Goal: Task Accomplishment & Management: Manage account settings

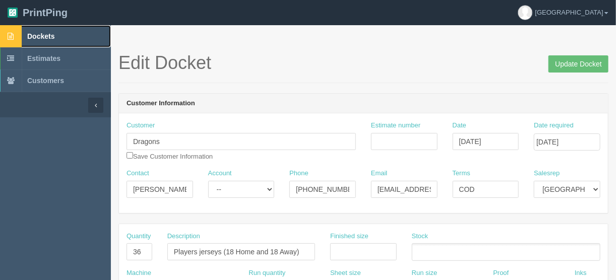
click at [44, 33] on span "Dockets" at bounding box center [40, 36] width 27 height 8
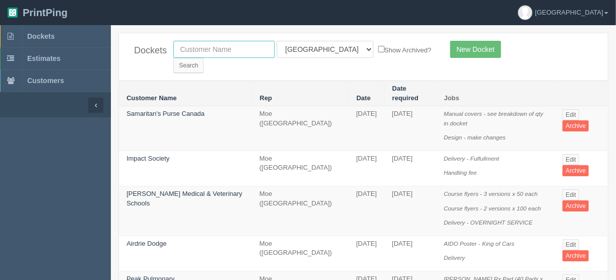
click at [221, 50] on input "text" at bounding box center [223, 49] width 101 height 17
type input "bark d"
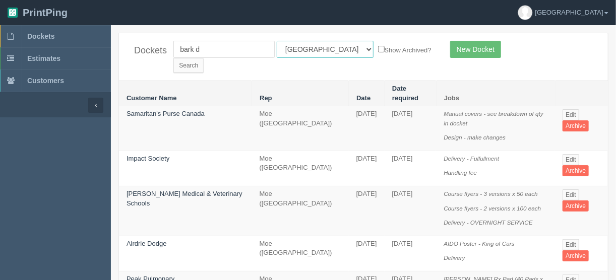
click at [322, 48] on select "All Users Ali Ali Test 1 Aly Amy Ankit Arif Brandon Dan France Greg Jim Mark Ma…" at bounding box center [325, 49] width 97 height 17
select select
click at [277, 41] on select "All Users Ali Ali Test 1 Aly Amy Ankit Arif Brandon Dan France Greg Jim Mark Ma…" at bounding box center [325, 49] width 97 height 17
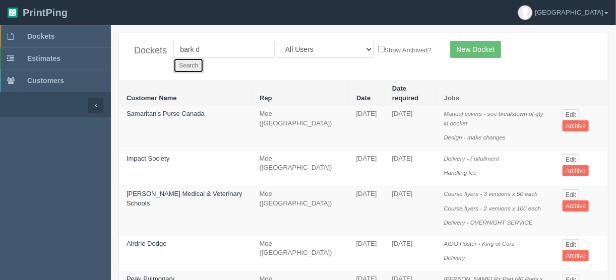
click at [204, 58] on input "Search" at bounding box center [188, 65] width 30 height 15
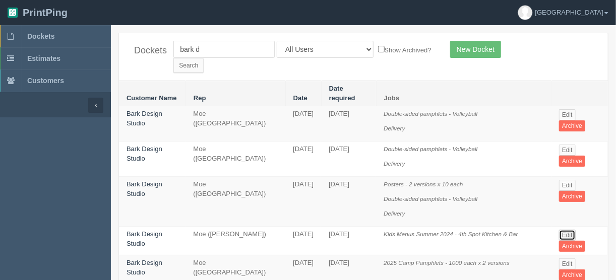
click at [569, 230] on link "Edit" at bounding box center [567, 235] width 17 height 11
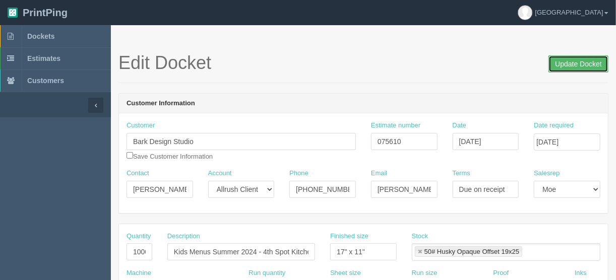
click at [574, 63] on input "Update Docket" at bounding box center [579, 63] width 60 height 17
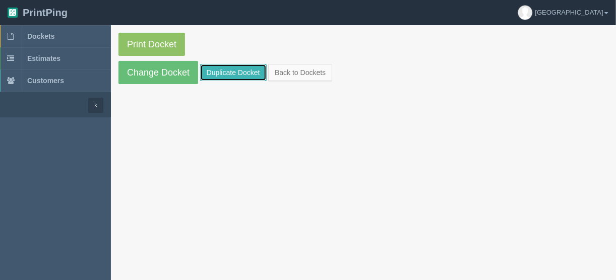
click at [226, 68] on link "Duplicate Docket" at bounding box center [233, 72] width 67 height 17
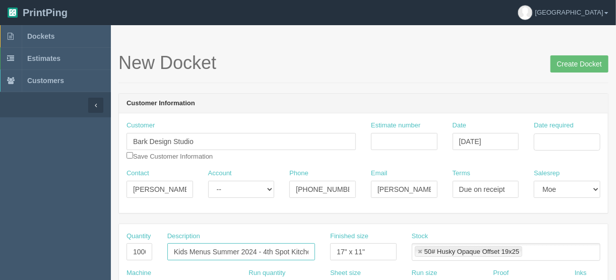
drag, startPoint x: 256, startPoint y: 251, endPoint x: 264, endPoint y: 265, distance: 16.9
click at [219, 254] on input "Kids Menus Summer 2024 - 4th Spot Kitchen & Bar" at bounding box center [241, 252] width 148 height 17
drag, startPoint x: 232, startPoint y: 250, endPoint x: 214, endPoint y: 249, distance: 18.2
click at [214, 249] on input "Kids Menus SuFall 2025 - 4th Spot Kitchen & Bar" at bounding box center [241, 252] width 148 height 17
type input "Kids Menus Winter 2025 - 4th Spot Kitchen & Bar"
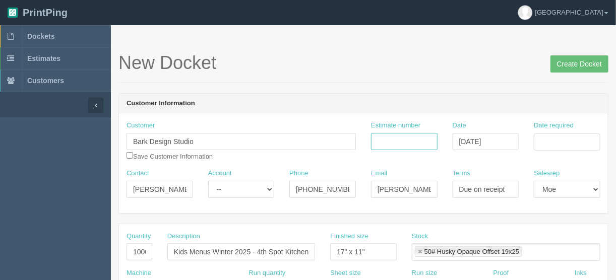
click at [399, 141] on input "Estimate number" at bounding box center [404, 141] width 67 height 17
drag, startPoint x: 390, startPoint y: 141, endPoint x: 388, endPoint y: 147, distance: 6.6
click at [390, 141] on input "Estimate number" at bounding box center [404, 141] width 67 height 17
type input "075610"
click at [550, 142] on input "Date required" at bounding box center [567, 142] width 67 height 17
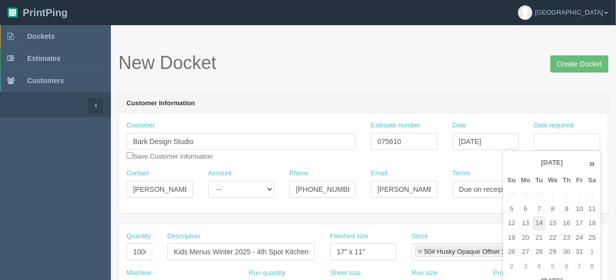
click at [541, 220] on td "14" at bounding box center [539, 223] width 13 height 15
click at [578, 219] on td "17" at bounding box center [579, 223] width 12 height 15
click at [525, 236] on td "20" at bounding box center [526, 238] width 15 height 15
type input "October 20, 2025"
click at [262, 70] on h1 "New Docket Create Docket" at bounding box center [363, 63] width 490 height 20
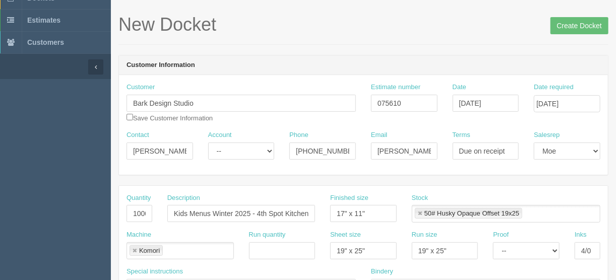
scroll to position [121, 0]
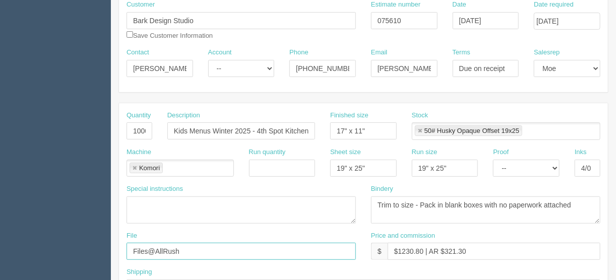
drag, startPoint x: 222, startPoint y: 249, endPoint x: 88, endPoint y: 250, distance: 133.6
type input "[EMAIL_ADDRESS][DOMAIN_NAME]"
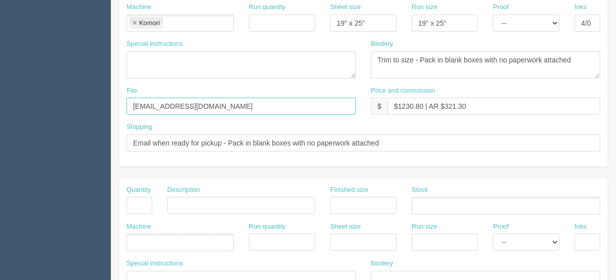
scroll to position [226, 0]
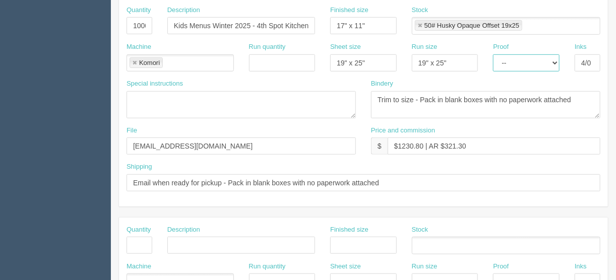
click at [557, 59] on select "-- Email Hard Copy" at bounding box center [526, 62] width 67 height 17
select select "Hard Copy"
click at [493, 54] on select "-- Email Hard Copy" at bounding box center [526, 62] width 67 height 17
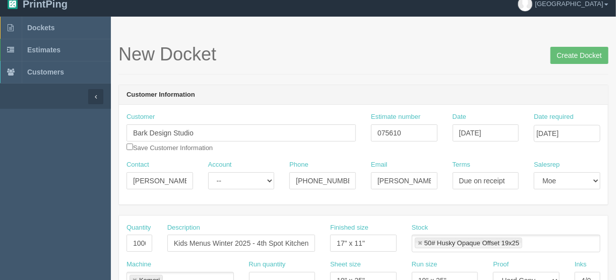
scroll to position [0, 0]
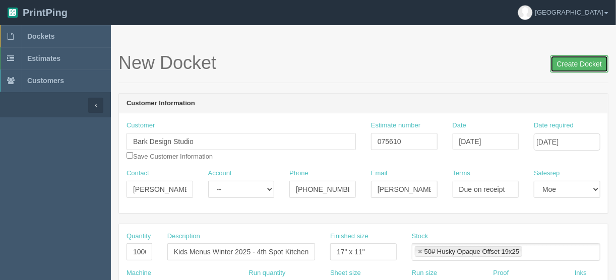
click at [581, 61] on input "Create Docket" at bounding box center [580, 63] width 58 height 17
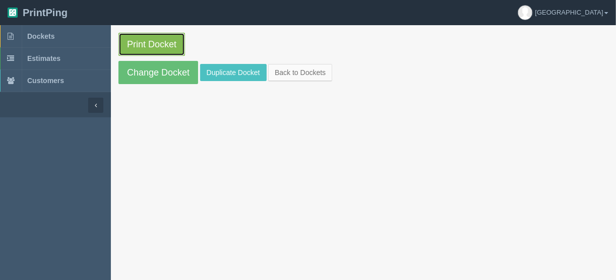
click at [138, 42] on link "Print Docket" at bounding box center [151, 44] width 67 height 23
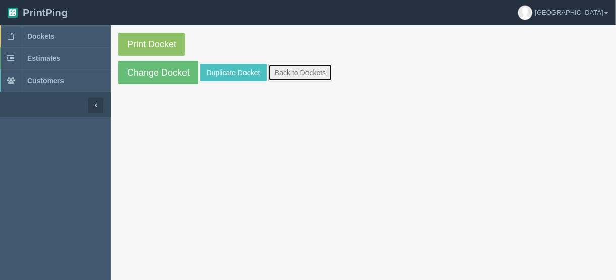
click at [314, 70] on link "Back to Dockets" at bounding box center [300, 72] width 64 height 17
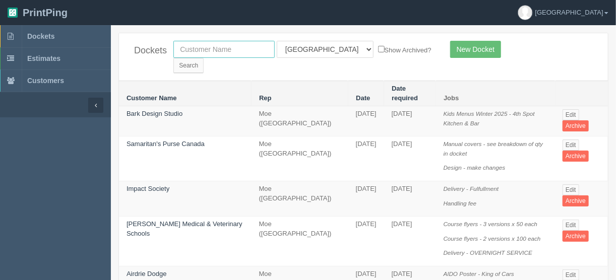
click at [241, 44] on input "text" at bounding box center [223, 49] width 101 height 17
type input "university d"
click at [322, 46] on select "All Users Ali Ali Test 1 Aly Amy Ankit Arif Brandon Dan France Greg Jim Mark Ma…" at bounding box center [325, 49] width 97 height 17
select select
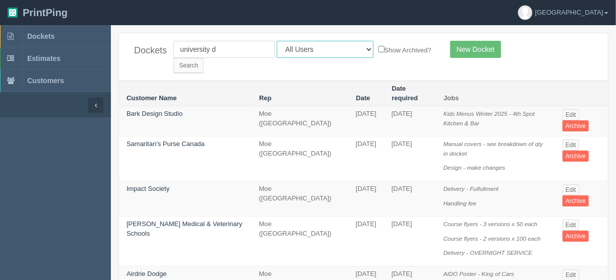
click at [277, 41] on select "All Users Ali Ali Test 1 Aly Amy Ankit Arif Brandon Dan France Greg Jim Mark Ma…" at bounding box center [325, 49] width 97 height 17
click at [204, 58] on input "Search" at bounding box center [188, 65] width 30 height 15
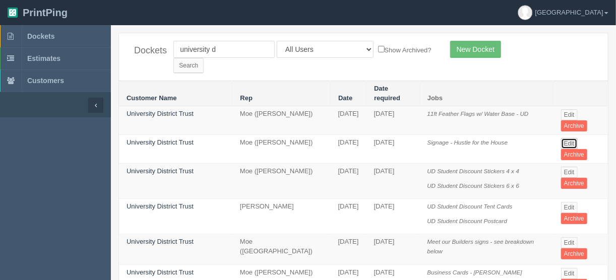
click at [564, 138] on link "Edit" at bounding box center [569, 143] width 17 height 11
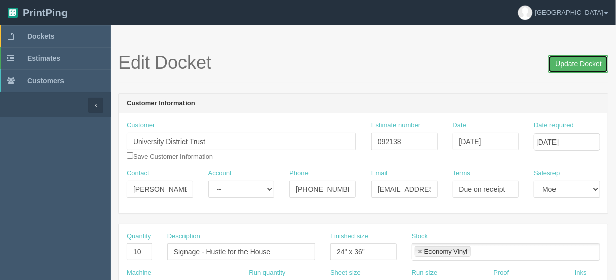
click at [584, 61] on input "Update Docket" at bounding box center [579, 63] width 60 height 17
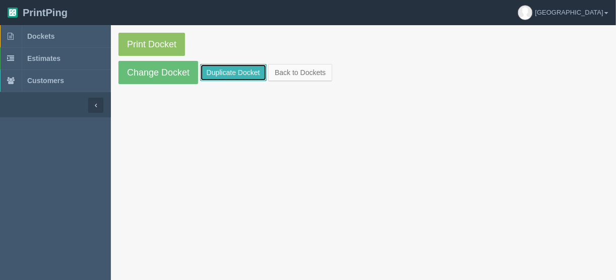
click at [222, 71] on link "Duplicate Docket" at bounding box center [233, 72] width 67 height 17
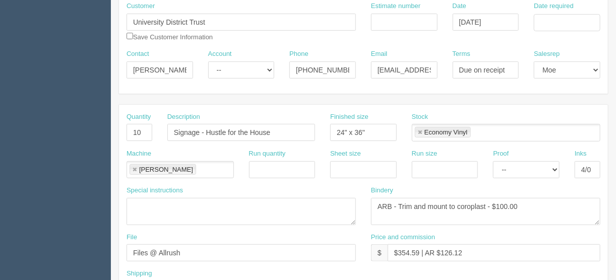
scroll to position [121, 0]
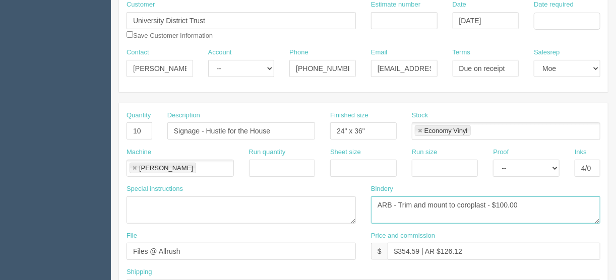
drag, startPoint x: 486, startPoint y: 201, endPoint x: 459, endPoint y: 200, distance: 26.7
click at [459, 200] on textarea "ARB - Trim and mount to coroplast - $100.00" at bounding box center [485, 210] width 229 height 27
type textarea "ARB - Trim and mount to foamcore - $100.00"
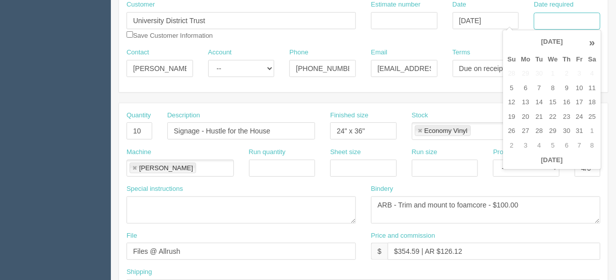
click at [557, 15] on input "Date required" at bounding box center [567, 21] width 67 height 17
click at [541, 99] on td "14" at bounding box center [539, 102] width 13 height 15
type input "[DATE]"
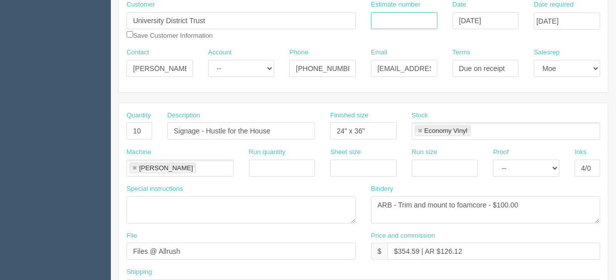
click at [389, 17] on input "Estimate number" at bounding box center [404, 20] width 67 height 17
type input "092803"
drag, startPoint x: 418, startPoint y: 249, endPoint x: 397, endPoint y: 249, distance: 21.7
click at [397, 249] on input "$354.59 | AR $126.12" at bounding box center [494, 251] width 213 height 17
type input "$118.96 | AR $126.12"
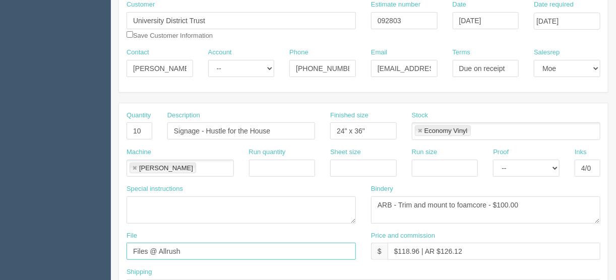
drag, startPoint x: 183, startPoint y: 250, endPoint x: 45, endPoint y: 273, distance: 139.2
type input "files@allrush.ca"
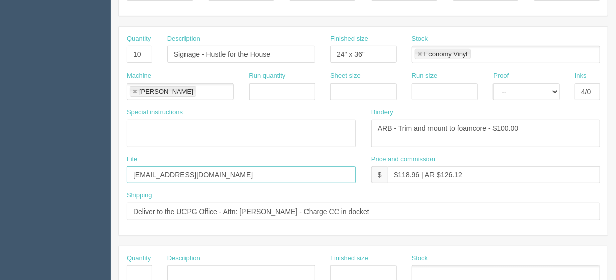
scroll to position [242, 0]
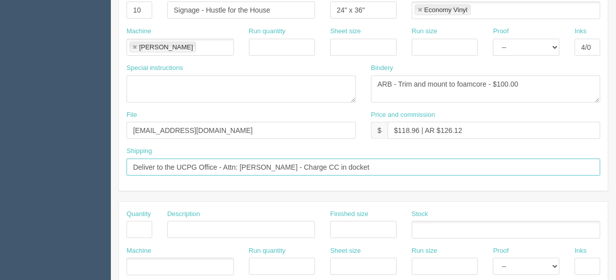
click at [361, 164] on input "Deliver to the UCPG Office - Attn: Matthew Conrod - Charge CC in docket" at bounding box center [364, 167] width 474 height 17
click at [384, 161] on input "Deliver to the UCPG Office - Attn: Matthew tConrod - Charge CC in docke" at bounding box center [364, 167] width 474 height 17
drag, startPoint x: 325, startPoint y: 160, endPoint x: 275, endPoint y: 193, distance: 59.4
click at [244, 165] on input "Deliver to the UCPG Office - Attn: Matthew tConrod - Charge CC in docke" at bounding box center [364, 167] width 474 height 17
drag, startPoint x: 244, startPoint y: 164, endPoint x: 247, endPoint y: 178, distance: 13.9
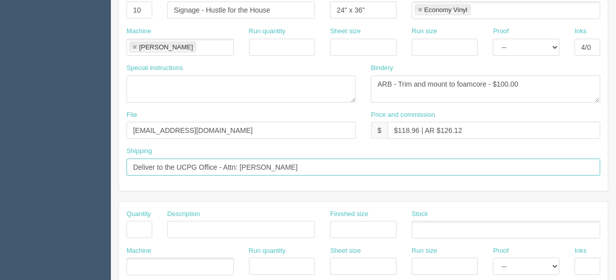
click at [245, 164] on input "Deliver to the UCPG Office - Attn: MAdam Thurston-Farrell" at bounding box center [364, 167] width 474 height 17
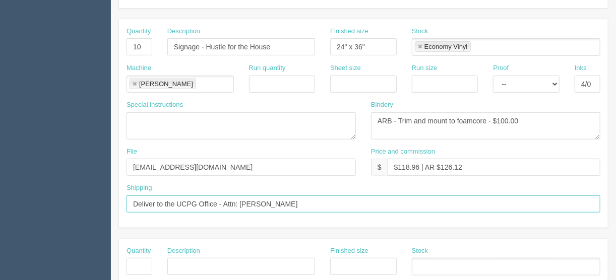
scroll to position [161, 0]
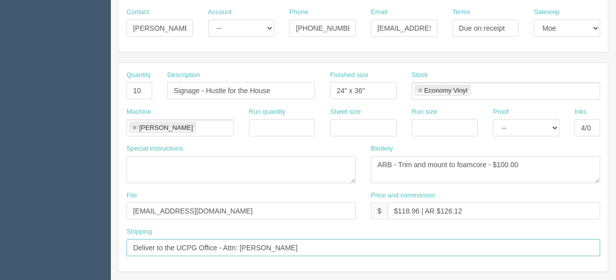
type input "Deliver to the UCPG Office - Attn: Adam Thurston-Farrell"
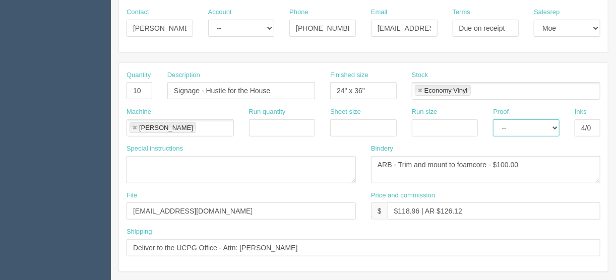
click at [556, 127] on select "-- Email Hard Copy" at bounding box center [526, 127] width 67 height 17
select select "Hard Copy"
click at [493, 119] on select "-- Email Hard Copy" at bounding box center [526, 127] width 67 height 17
drag, startPoint x: 280, startPoint y: 88, endPoint x: 207, endPoint y: 89, distance: 73.6
click at [207, 89] on input "Signage - Hustle for the House" at bounding box center [241, 90] width 148 height 17
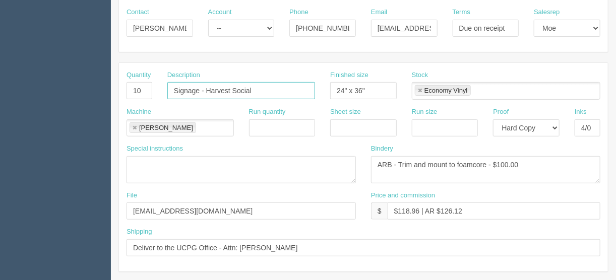
type input "Signage - Harvest Social"
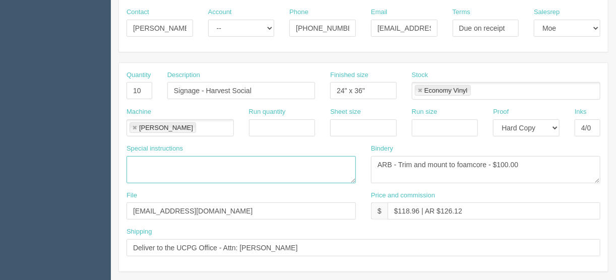
drag, startPoint x: 153, startPoint y: 160, endPoint x: 201, endPoint y: 194, distance: 58.9
click at [153, 160] on textarea at bounding box center [241, 169] width 229 height 27
type textarea "Courier included"
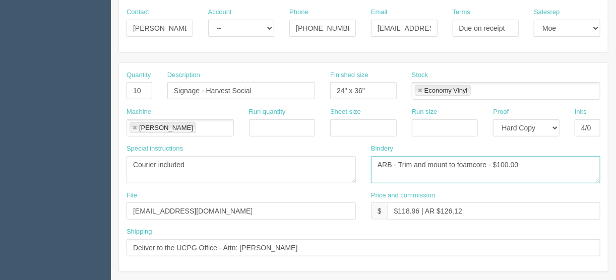
drag, startPoint x: 508, startPoint y: 163, endPoint x: 510, endPoint y: 169, distance: 6.7
click at [508, 163] on textarea "ARB - Trim and mount to coroplast - $100.00" at bounding box center [485, 169] width 229 height 27
type textarea "ARB - Trim and mount to foamcore - $25.00"
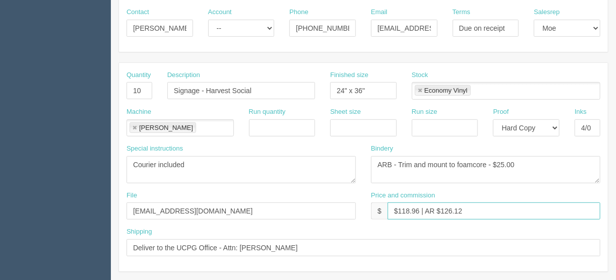
drag, startPoint x: 468, startPoint y: 208, endPoint x: 466, endPoint y: 222, distance: 14.8
click at [442, 208] on input "$118.96 | AR $126.12" at bounding box center [494, 211] width 213 height 17
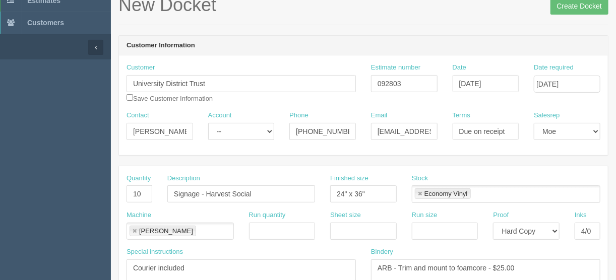
scroll to position [0, 0]
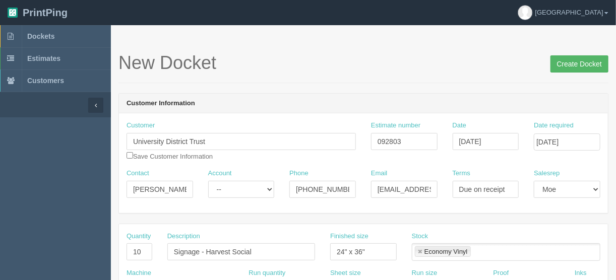
type input "$118.96 | AR $42.21"
click at [574, 65] on input "Create Docket" at bounding box center [580, 63] width 58 height 17
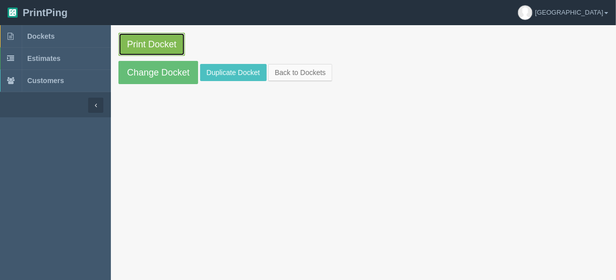
click at [151, 41] on link "Print Docket" at bounding box center [151, 44] width 67 height 23
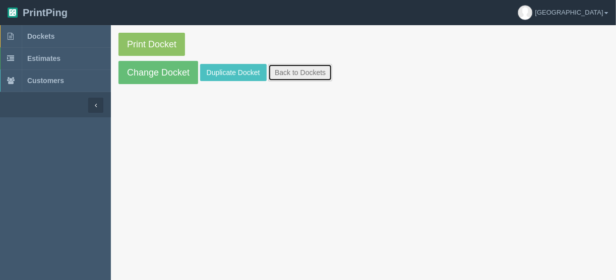
click at [302, 73] on link "Back to Dockets" at bounding box center [300, 72] width 64 height 17
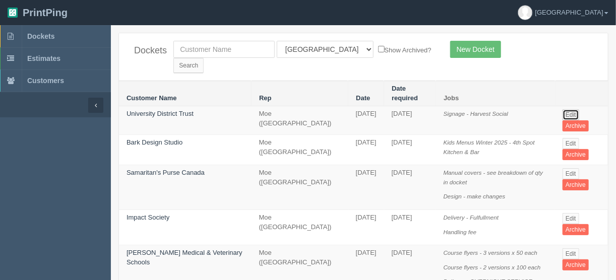
click at [566, 109] on link "Edit" at bounding box center [571, 114] width 17 height 11
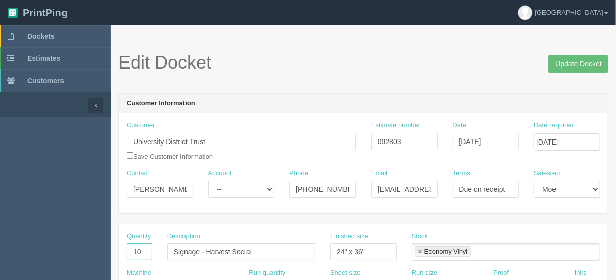
click at [144, 253] on input "10" at bounding box center [140, 252] width 26 height 17
type input "1"
click at [575, 63] on input "Update Docket" at bounding box center [579, 63] width 60 height 17
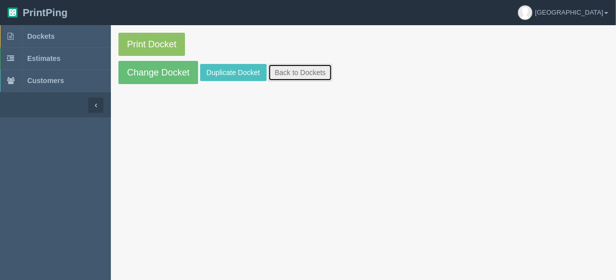
click at [276, 72] on link "Back to Dockets" at bounding box center [300, 72] width 64 height 17
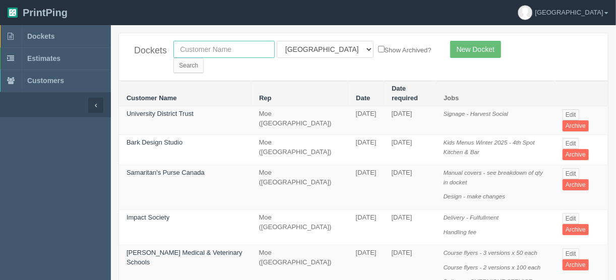
drag, startPoint x: 224, startPoint y: 51, endPoint x: 222, endPoint y: 57, distance: 6.4
click at [224, 51] on input "text" at bounding box center [223, 49] width 101 height 17
type input "victory f"
click at [204, 58] on input "Search" at bounding box center [188, 65] width 30 height 15
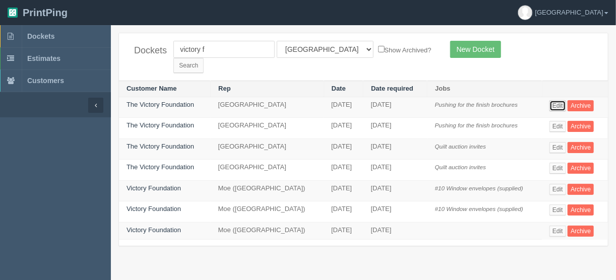
click at [560, 100] on link "Edit" at bounding box center [558, 105] width 17 height 11
